Goal: Answer question/provide support: Answer question/provide support

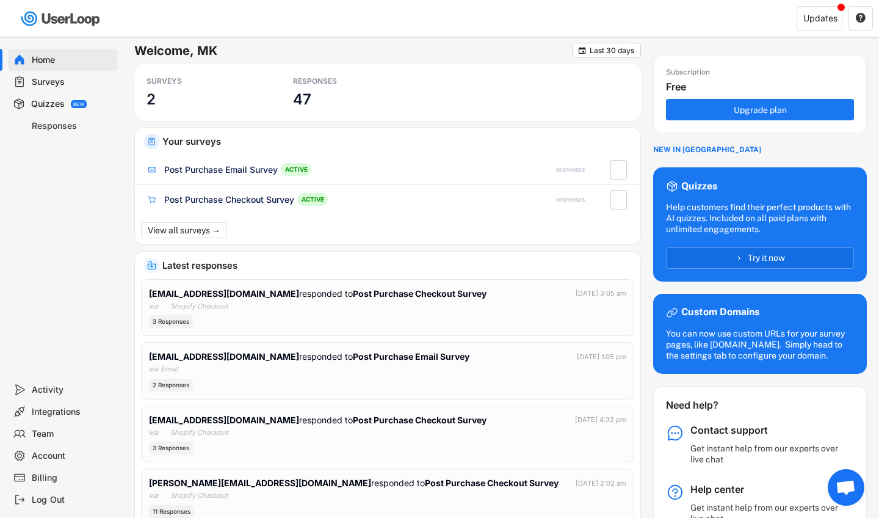
click at [59, 123] on div "Responses" at bounding box center [72, 126] width 81 height 12
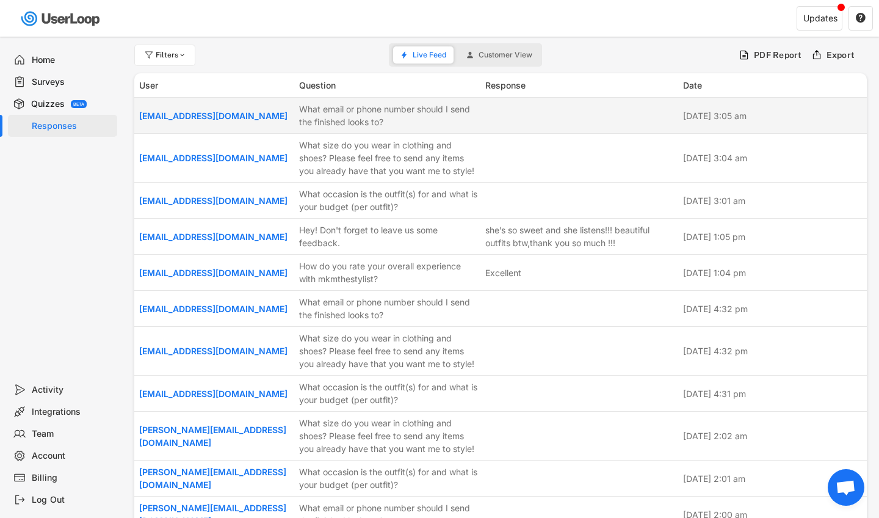
click at [477, 115] on div "What email or phone number should I send the finished looks to?" at bounding box center [388, 116] width 179 height 26
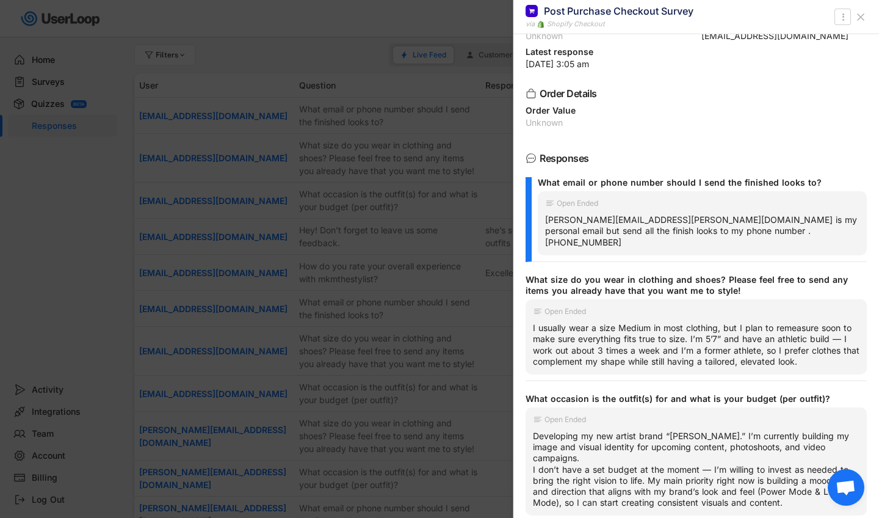
scroll to position [44, 0]
click at [405, 237] on div at bounding box center [439, 259] width 879 height 518
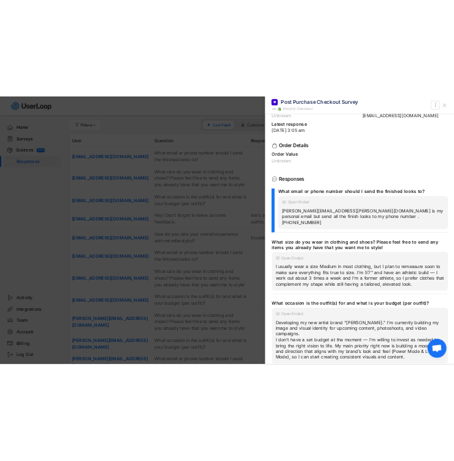
scroll to position [0, 0]
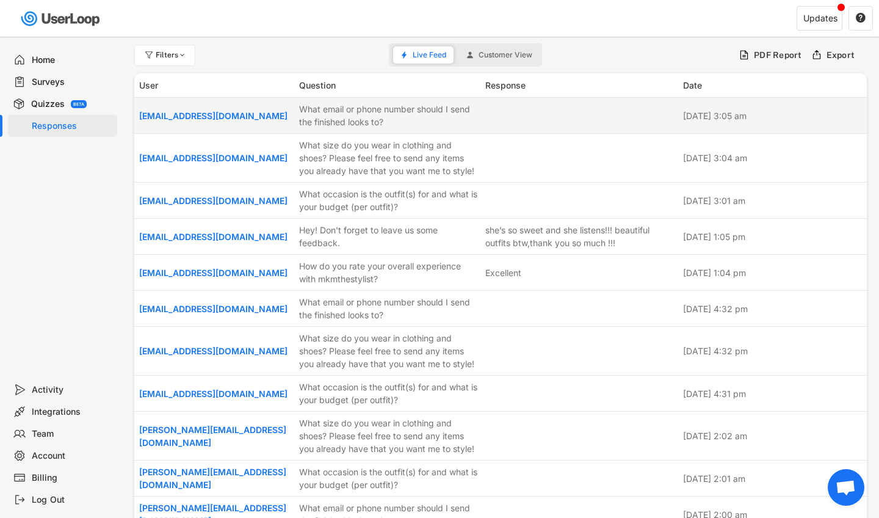
click at [568, 121] on div "[EMAIL_ADDRESS][DOMAIN_NAME] What email or phone number should I send the finis…" at bounding box center [500, 115] width 732 height 35
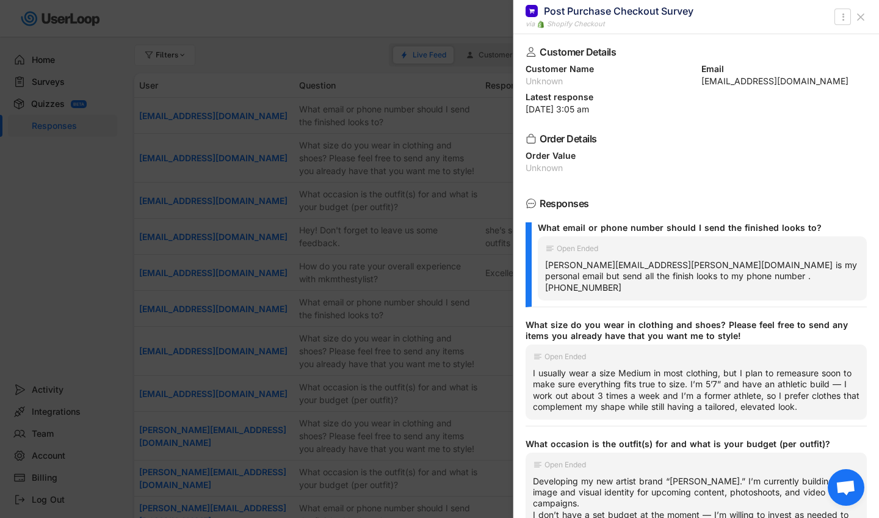
click at [444, 164] on div at bounding box center [439, 259] width 879 height 518
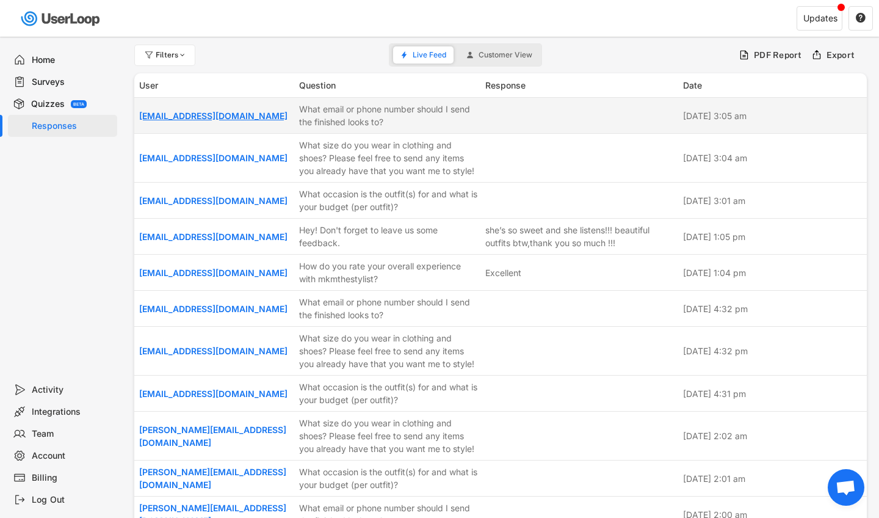
click at [207, 113] on link "[EMAIL_ADDRESS][DOMAIN_NAME]" at bounding box center [213, 115] width 148 height 10
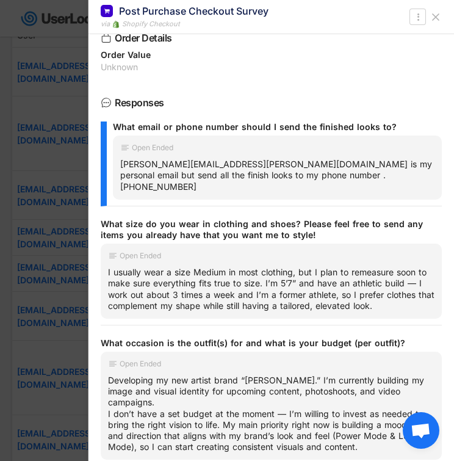
scroll to position [52, 0]
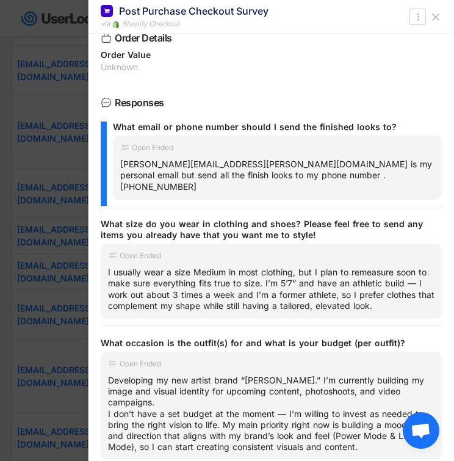
click at [296, 223] on div "What size do you wear in clothing and shoes? Please feel free to send any items…" at bounding box center [266, 229] width 331 height 22
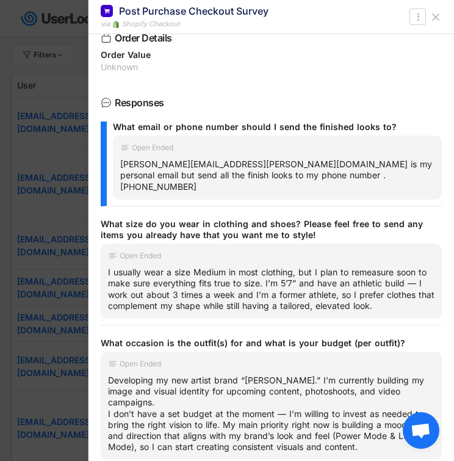
scroll to position [0, 0]
drag, startPoint x: 237, startPoint y: 174, endPoint x: 312, endPoint y: 174, distance: 75.1
click at [312, 174] on div "[PERSON_NAME][EMAIL_ADDRESS][PERSON_NAME][DOMAIN_NAME] is my personal email but…" at bounding box center [277, 176] width 314 height 34
copy div "[PHONE_NUMBER]"
